Goal: Communication & Community: Answer question/provide support

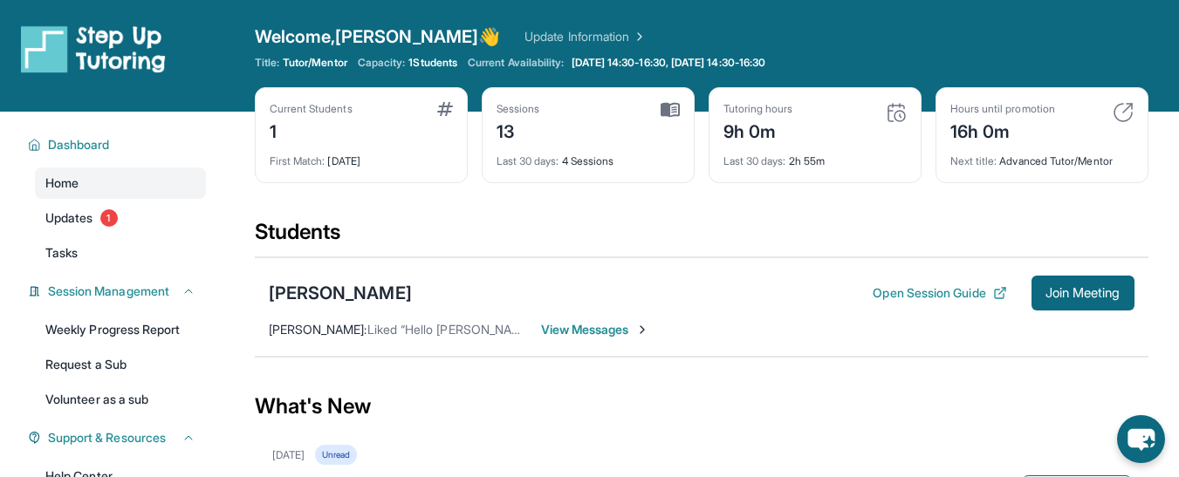
scroll to position [119, 0]
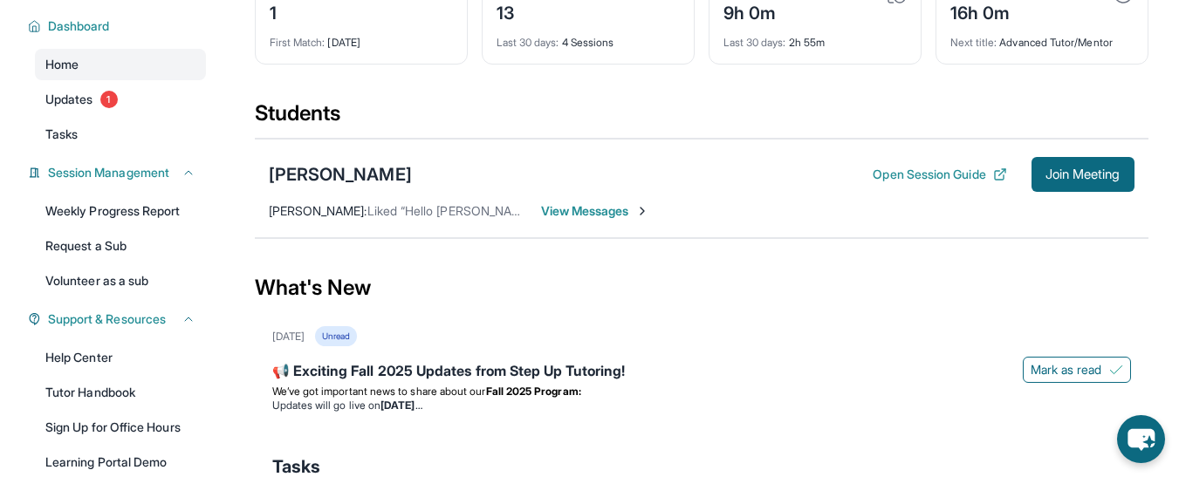
click at [585, 208] on span "View Messages" at bounding box center [595, 210] width 109 height 17
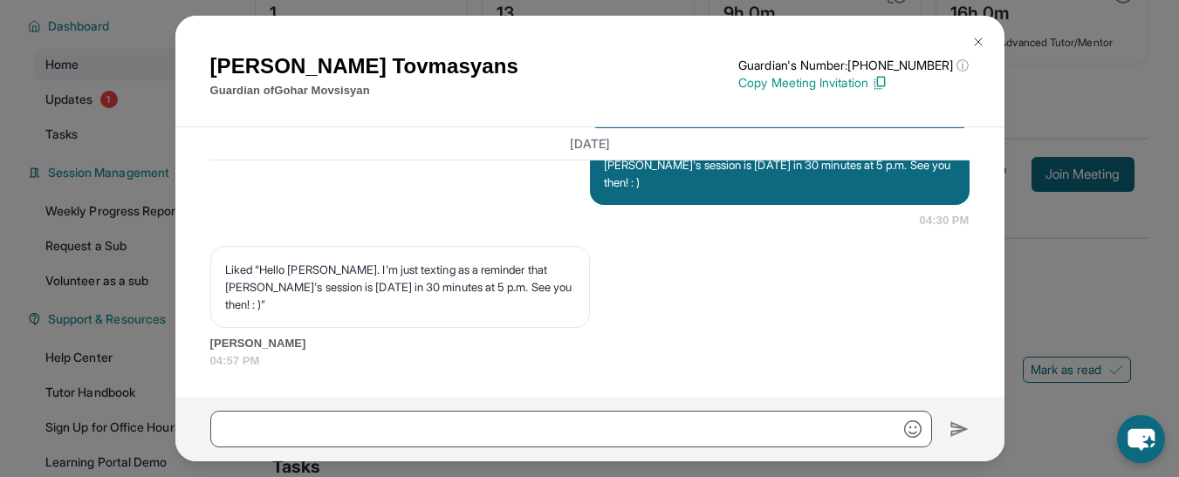
scroll to position [13385, 0]
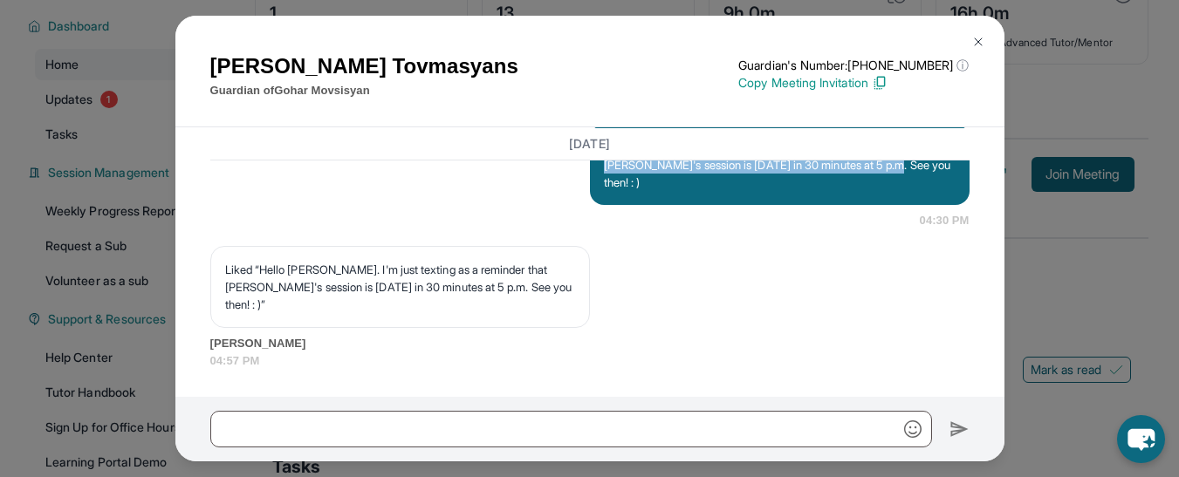
drag, startPoint x: 859, startPoint y: 188, endPoint x: 590, endPoint y: 170, distance: 269.3
click at [590, 170] on div "Hello [PERSON_NAME]. I'm just texting as a reminder that [PERSON_NAME]'s sessio…" at bounding box center [780, 165] width 380 height 80
copy p "Hello [PERSON_NAME]. I'm just texting as a reminder that [PERSON_NAME]'s sessio…"
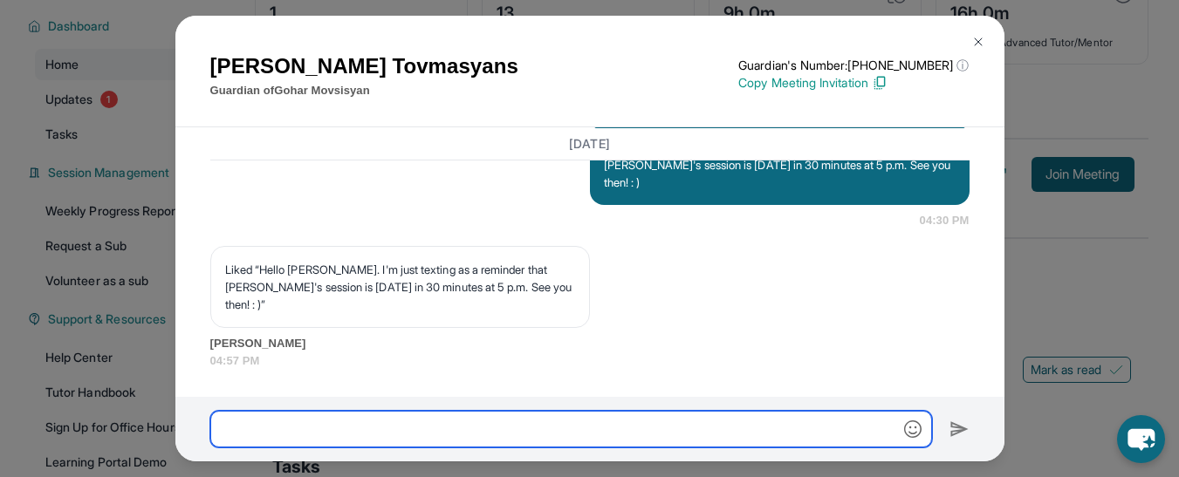
click at [313, 437] on input "text" at bounding box center [571, 429] width 722 height 37
paste input "**********"
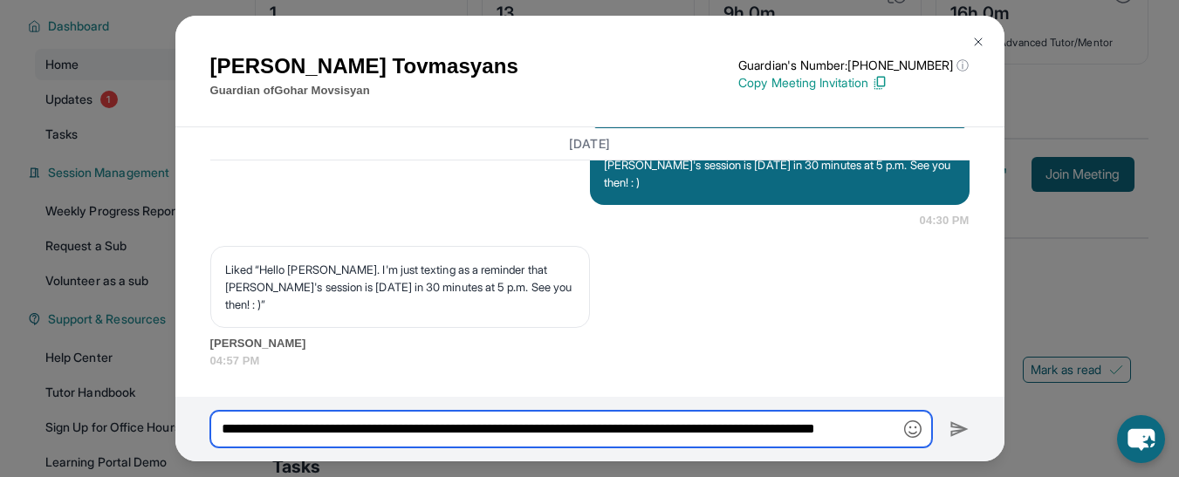
scroll to position [0, 42]
type input "**********"
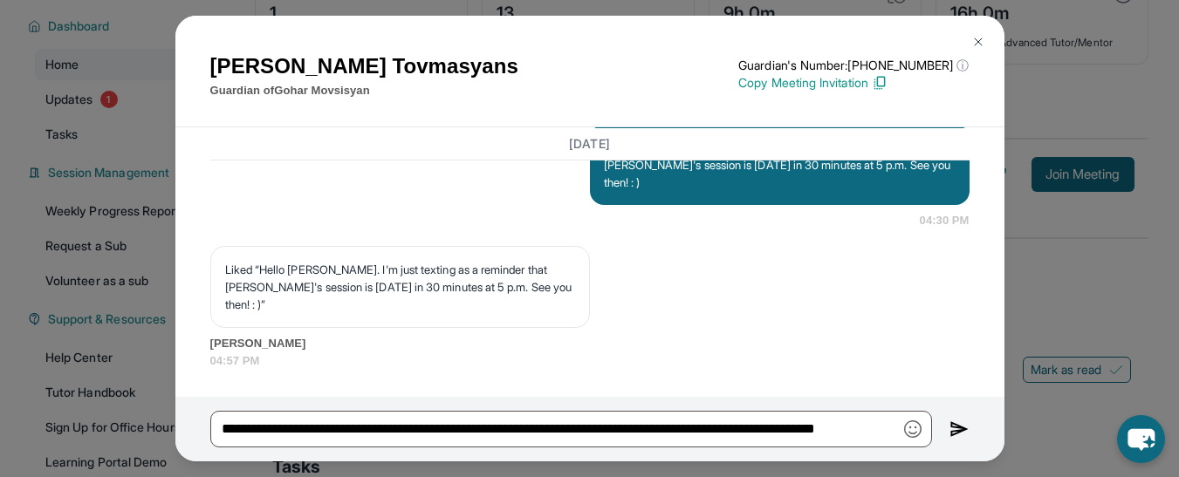
scroll to position [0, 0]
click at [959, 432] on img at bounding box center [959, 429] width 20 height 21
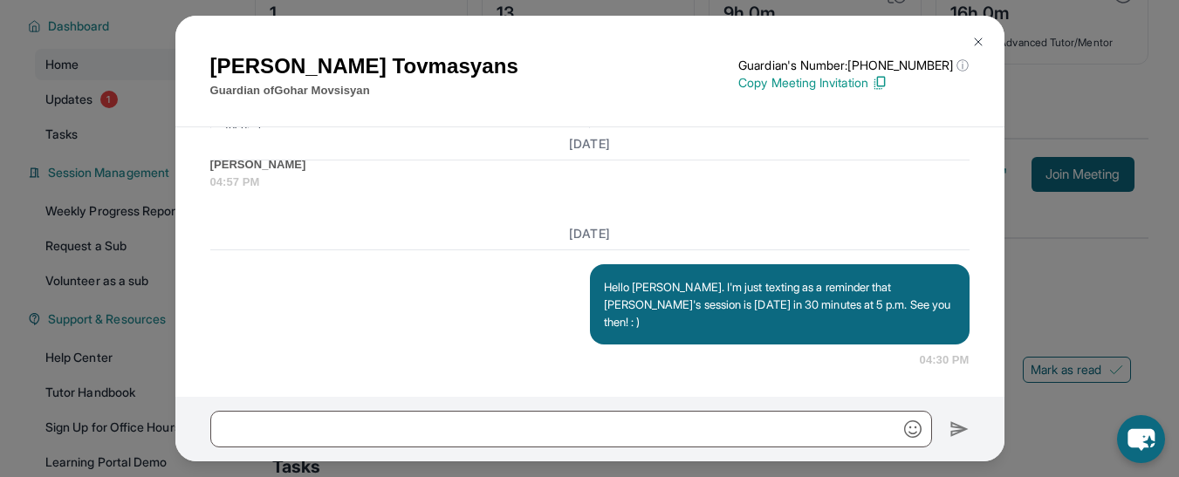
scroll to position [13546, 0]
click at [980, 44] on img at bounding box center [978, 42] width 14 height 14
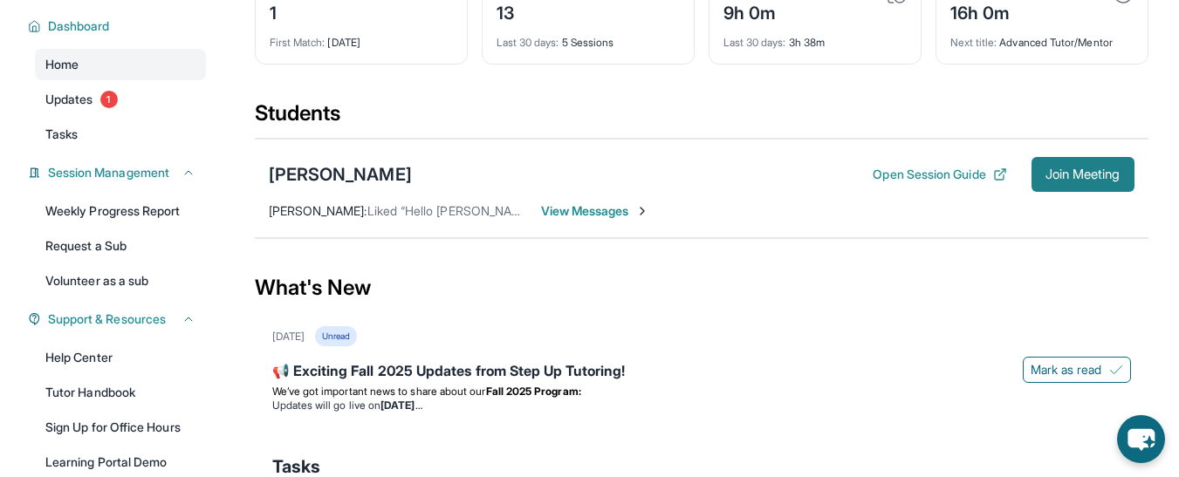
click at [1084, 172] on span "Join Meeting" at bounding box center [1082, 174] width 75 height 10
click at [602, 210] on span "View Messages" at bounding box center [595, 210] width 109 height 17
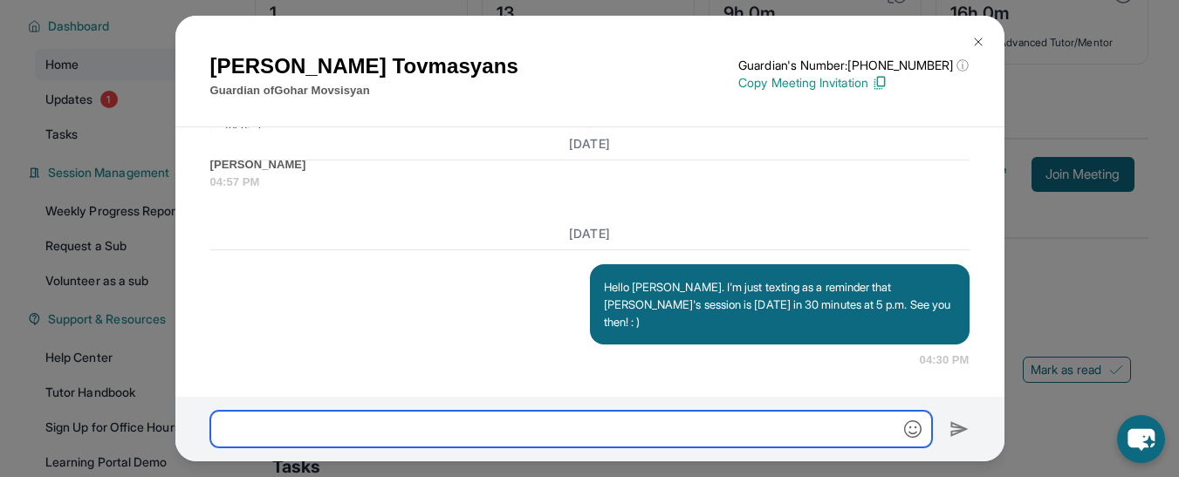
click at [412, 422] on input "text" at bounding box center [571, 429] width 722 height 37
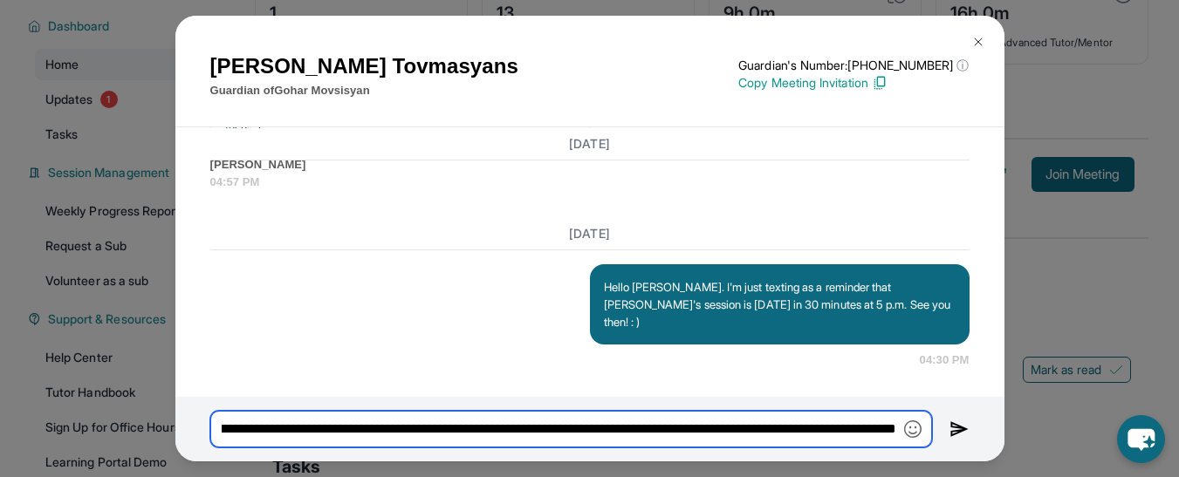
scroll to position [0, 326]
type input "**********"
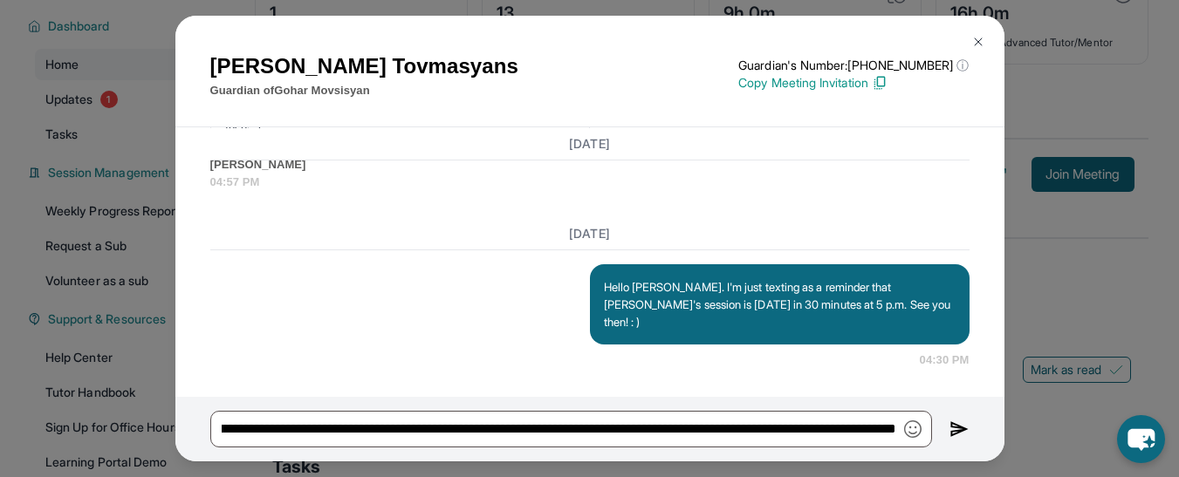
scroll to position [0, 0]
click at [955, 427] on img at bounding box center [959, 429] width 20 height 21
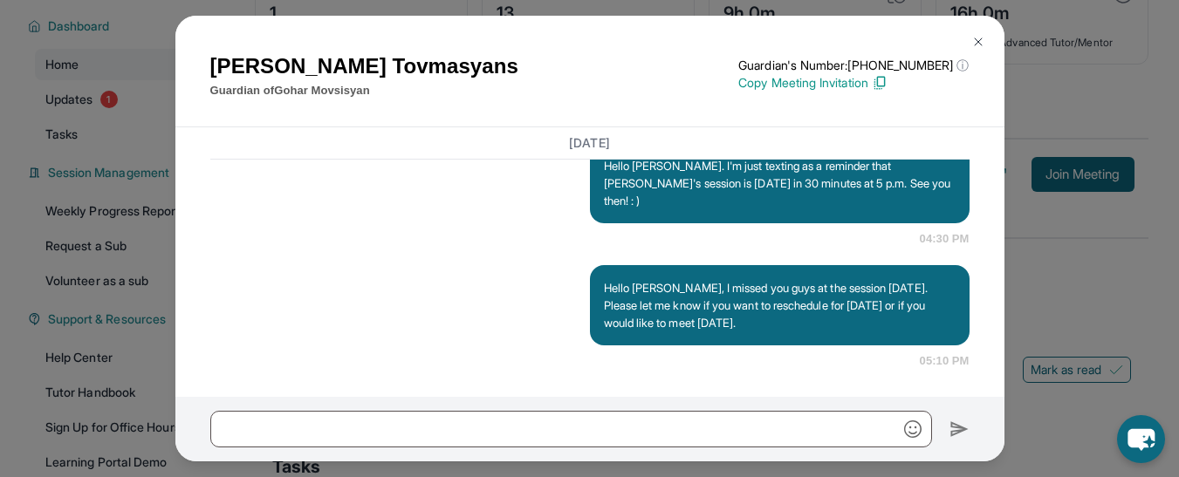
scroll to position [13667, 0]
